Goal: Task Accomplishment & Management: Manage account settings

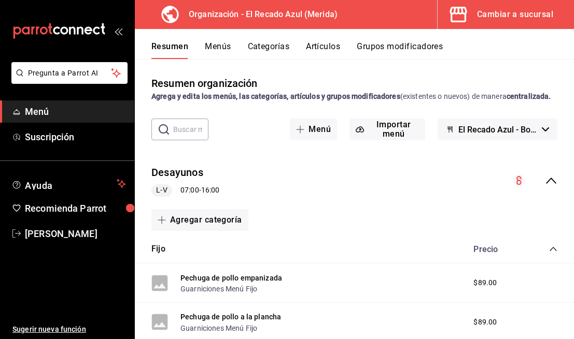
click at [263, 48] on button "Categorías" at bounding box center [269, 50] width 42 height 18
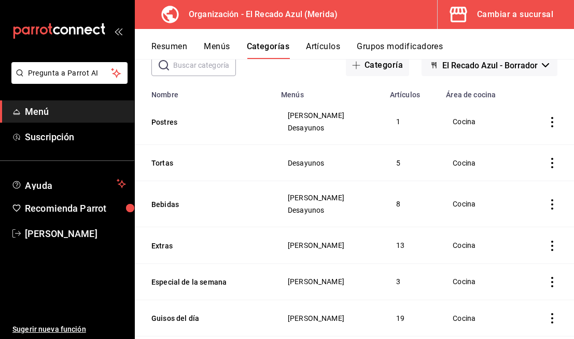
scroll to position [132, 0]
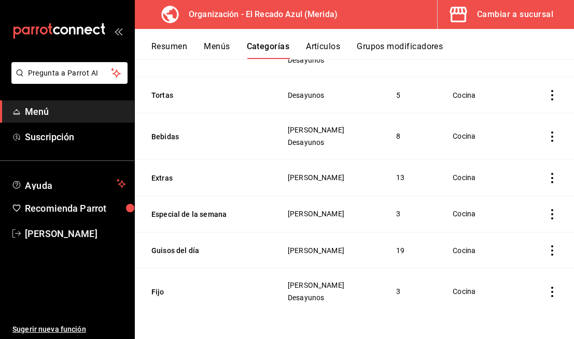
click at [551, 247] on icon "actions" at bounding box center [552, 251] width 10 height 10
click at [510, 270] on span "Editar" at bounding box center [520, 269] width 27 height 11
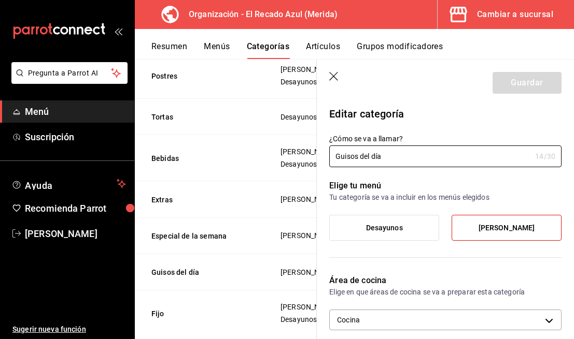
click at [390, 218] on label "Desayunos" at bounding box center [384, 228] width 109 height 25
click at [0, 0] on input "Desayunos" at bounding box center [0, 0] width 0 height 0
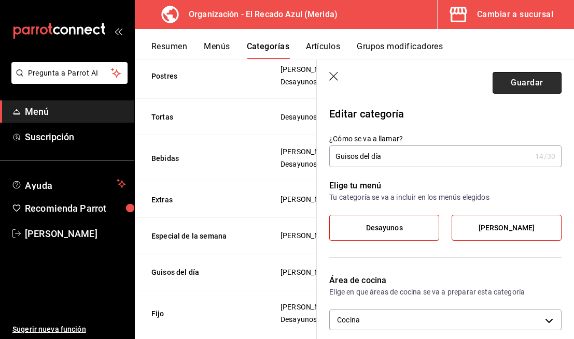
click at [518, 77] on button "Guardar" at bounding box center [526, 83] width 69 height 22
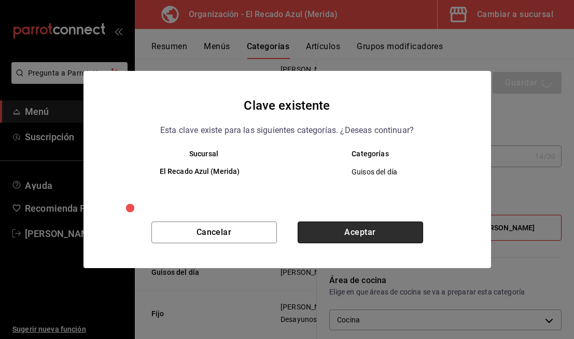
click at [392, 230] on button "Aceptar" at bounding box center [359, 233] width 125 height 22
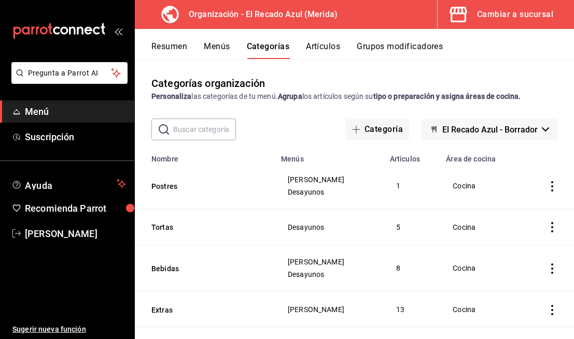
click at [219, 46] on button "Menús" at bounding box center [217, 50] width 26 height 18
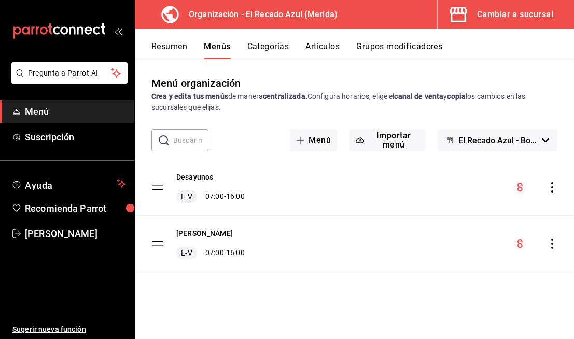
click at [550, 189] on icon "actions" at bounding box center [552, 187] width 10 height 10
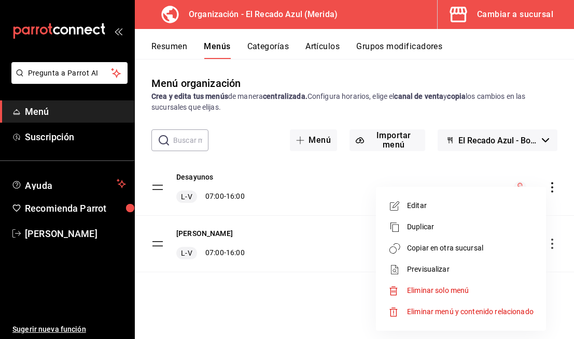
click at [473, 245] on span "Copiar en otra sucursal" at bounding box center [470, 248] width 126 height 11
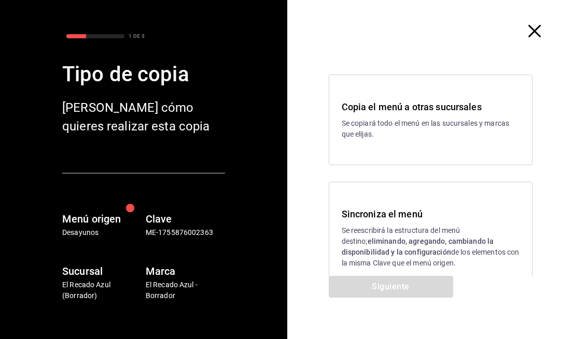
click at [473, 245] on strong "eliminando, agregando, cambiando la disponibilidad y la configuración" at bounding box center [418, 246] width 152 height 19
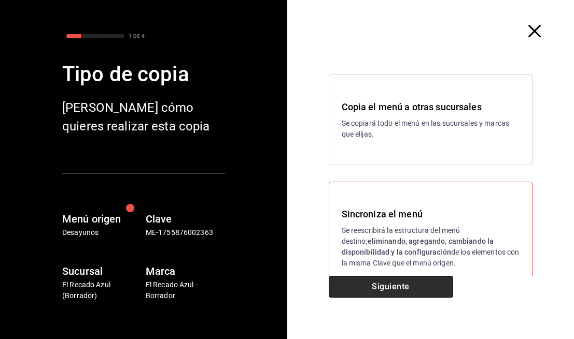
click at [428, 287] on button "Siguiente" at bounding box center [391, 287] width 124 height 22
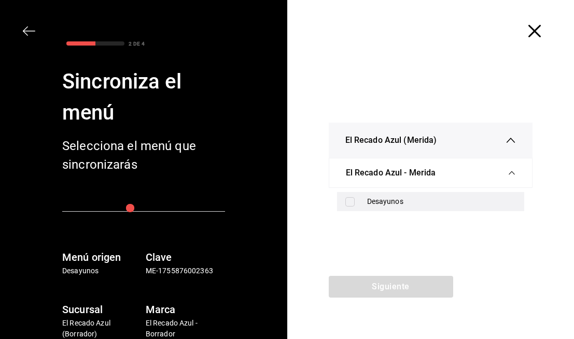
click at [434, 206] on div "Desayunos" at bounding box center [441, 201] width 149 height 11
checkbox input "true"
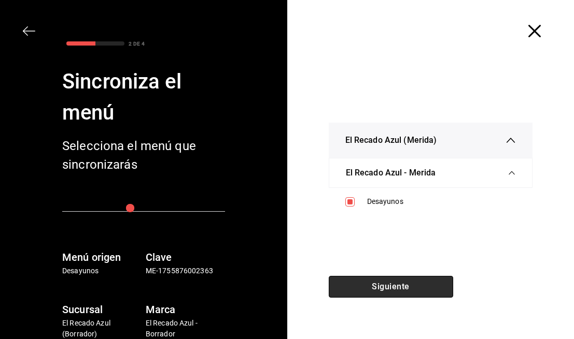
click at [409, 285] on button "Siguiente" at bounding box center [391, 287] width 124 height 22
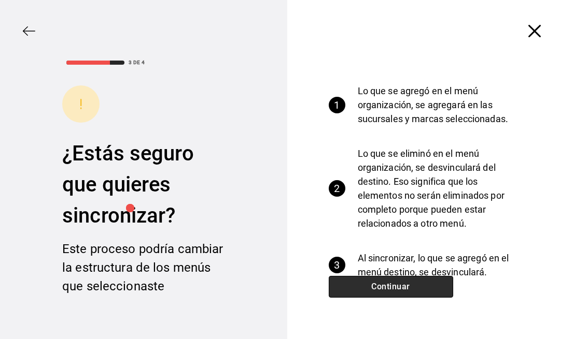
click at [409, 285] on button "Continuar" at bounding box center [391, 287] width 124 height 22
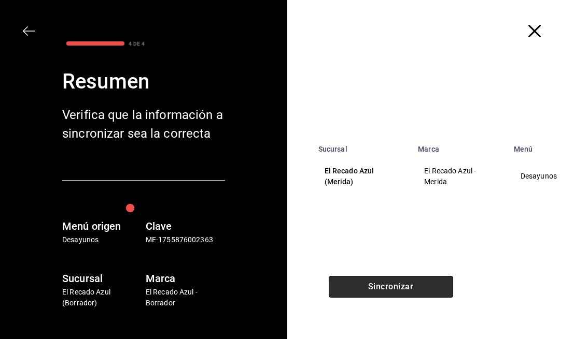
click at [409, 285] on button "Sincronizar" at bounding box center [391, 287] width 124 height 22
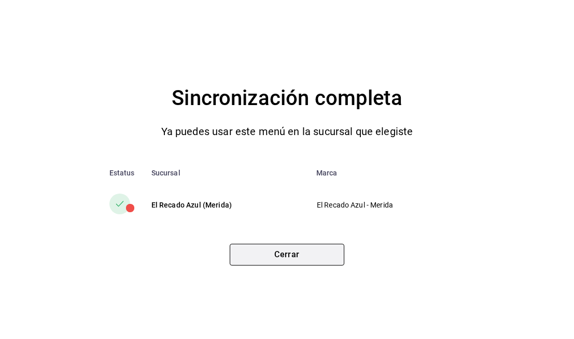
click at [314, 257] on button "Cerrar" at bounding box center [287, 255] width 115 height 22
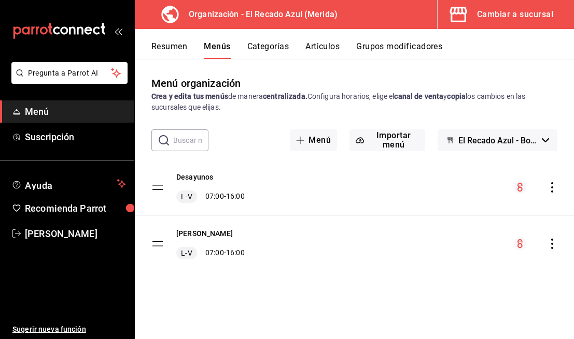
click at [550, 245] on icon "actions" at bounding box center [552, 244] width 10 height 10
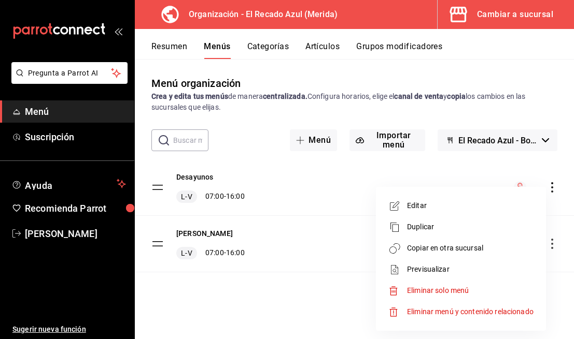
click at [451, 246] on span "Copiar en otra sucursal" at bounding box center [470, 248] width 126 height 11
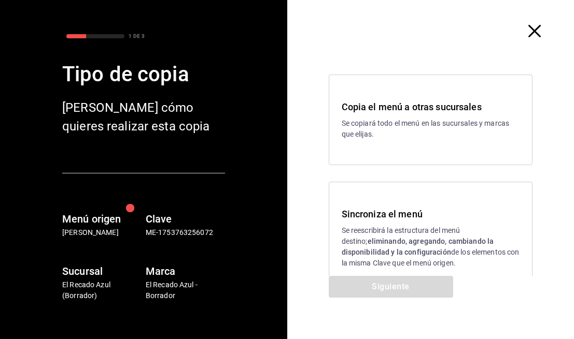
click at [351, 209] on h3 "Sincroniza el menú" at bounding box center [431, 214] width 178 height 14
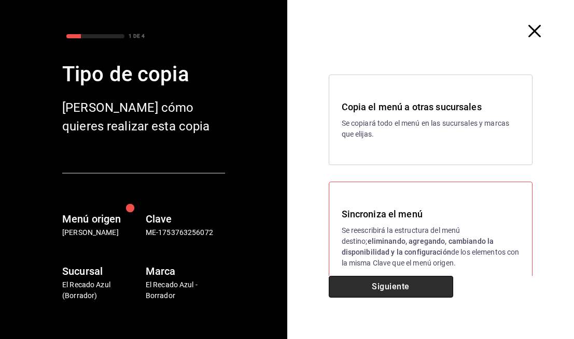
click at [374, 291] on button "Siguiente" at bounding box center [391, 287] width 124 height 22
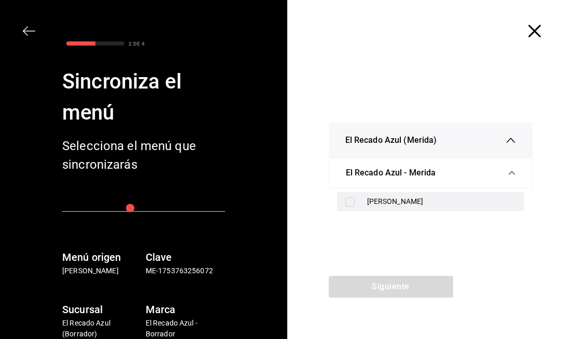
click at [406, 206] on div "[PERSON_NAME]" at bounding box center [441, 201] width 149 height 11
checkbox input "true"
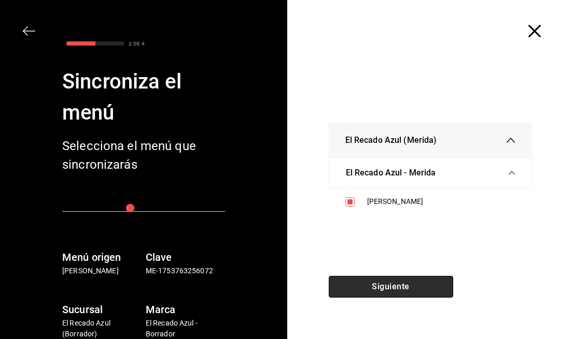
click at [402, 286] on button "Siguiente" at bounding box center [391, 287] width 124 height 22
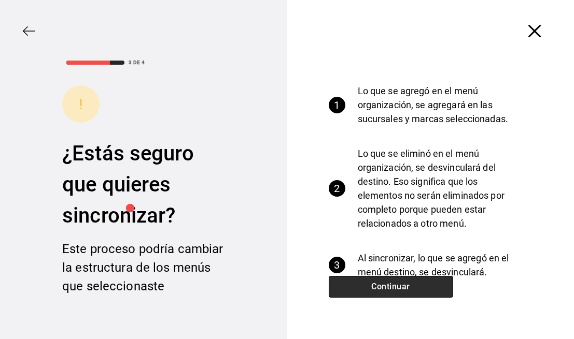
click at [402, 286] on button "Continuar" at bounding box center [391, 287] width 124 height 22
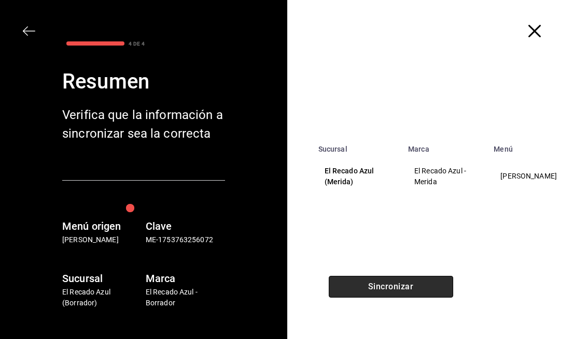
click at [402, 286] on button "Sincronizar" at bounding box center [391, 287] width 124 height 22
